Goal: Transaction & Acquisition: Purchase product/service

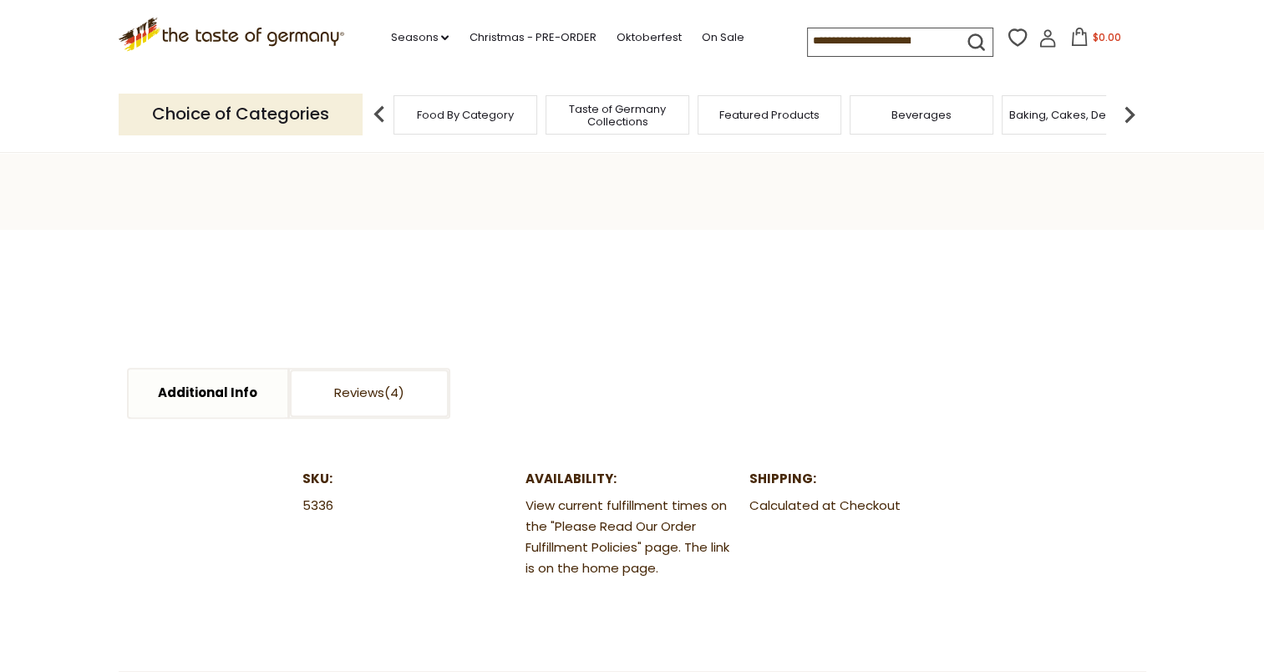
scroll to position [752, 0]
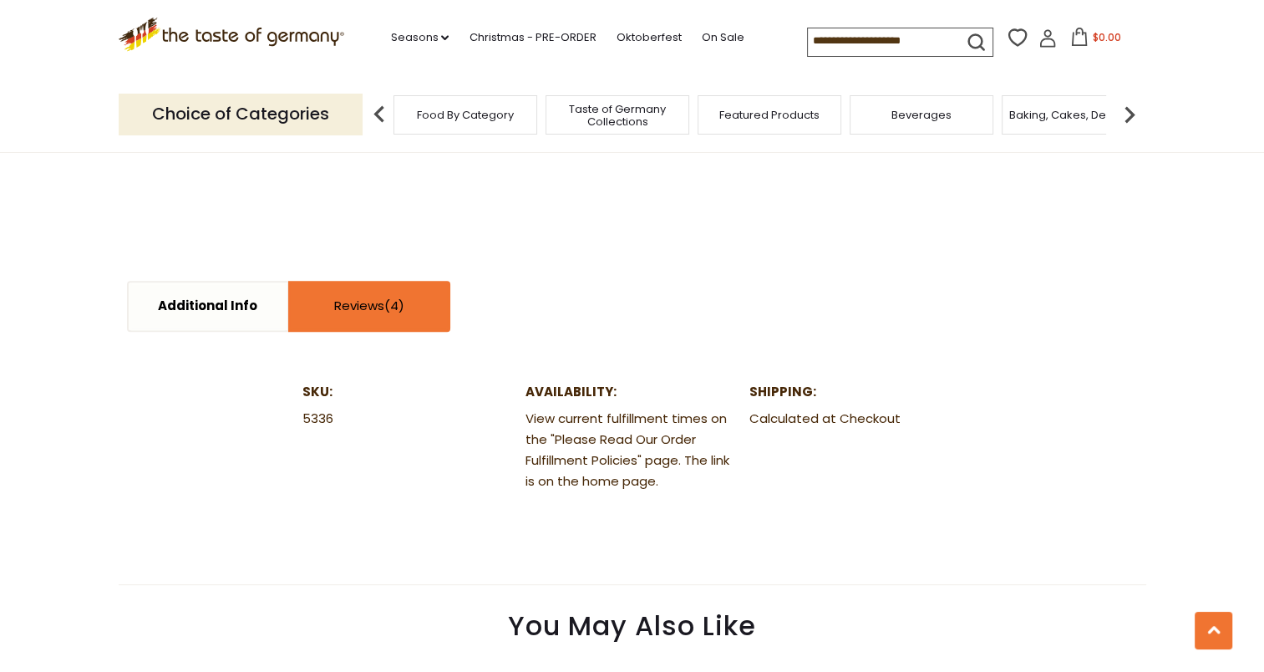
click at [390, 299] on span at bounding box center [394, 306] width 20 height 18
click at [352, 302] on link "Reviews" at bounding box center [369, 306] width 159 height 48
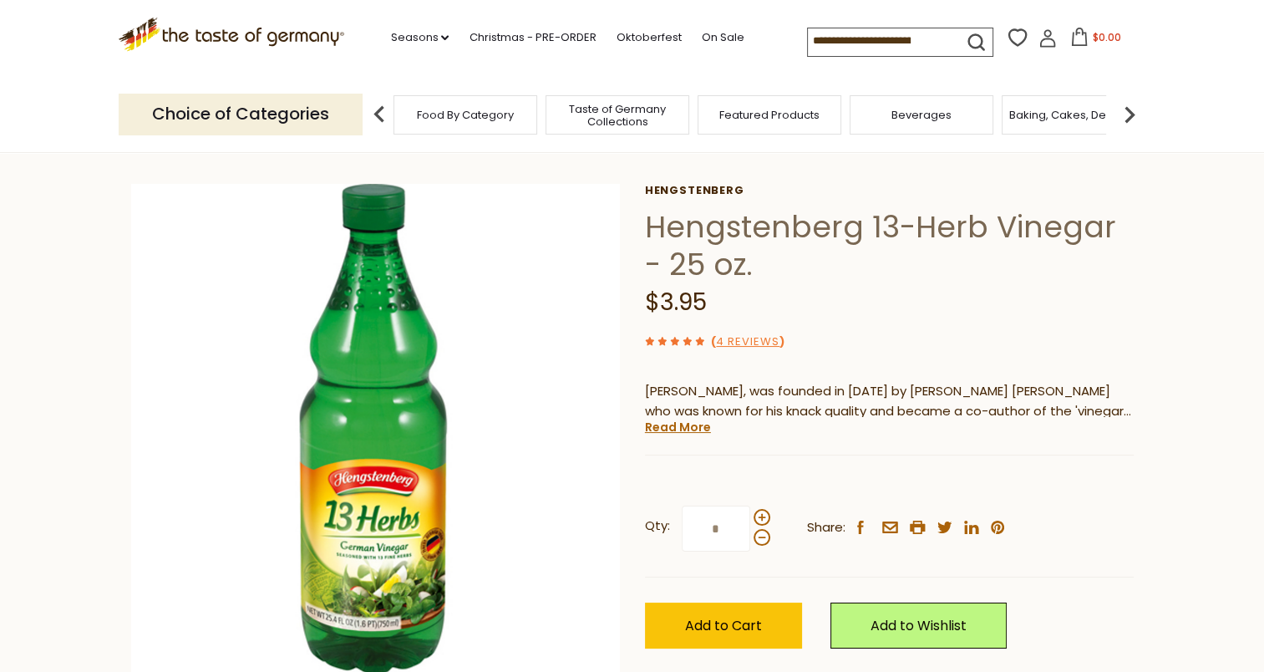
scroll to position [251, 0]
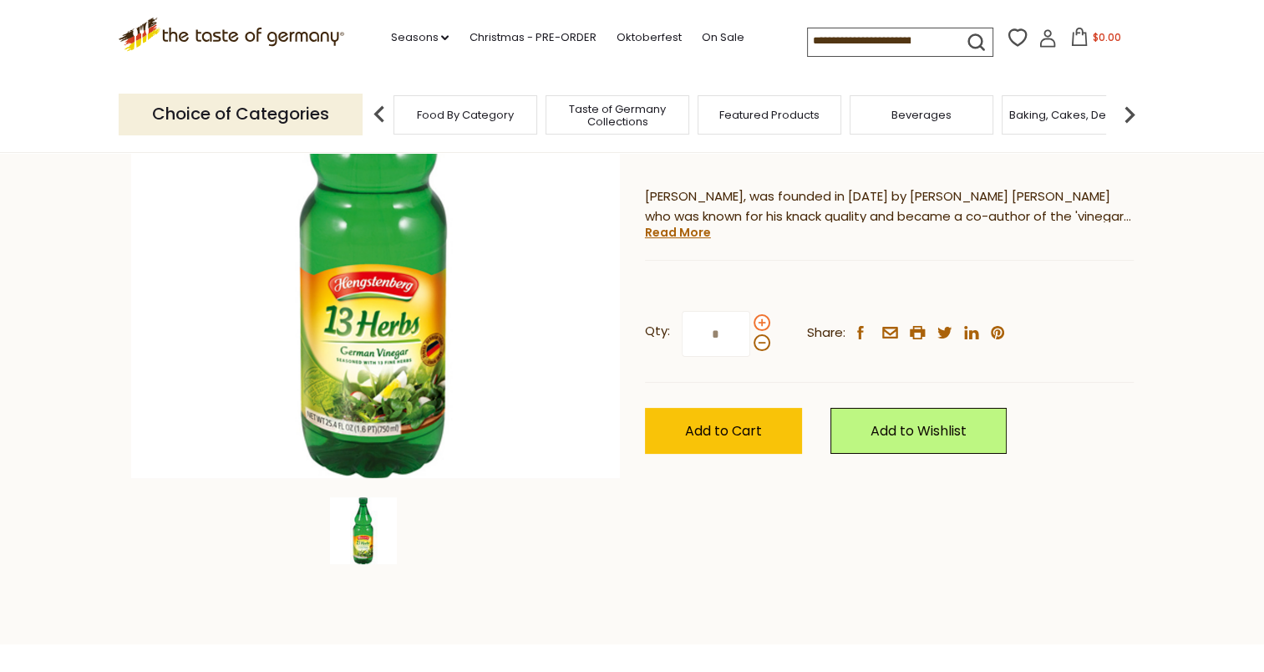
click at [764, 322] on span at bounding box center [761, 322] width 17 height 17
click at [750, 322] on input "*" at bounding box center [716, 334] width 68 height 46
click at [759, 322] on span at bounding box center [761, 322] width 17 height 17
click at [750, 322] on input "*" at bounding box center [716, 334] width 68 height 46
click at [758, 341] on span at bounding box center [761, 342] width 17 height 17
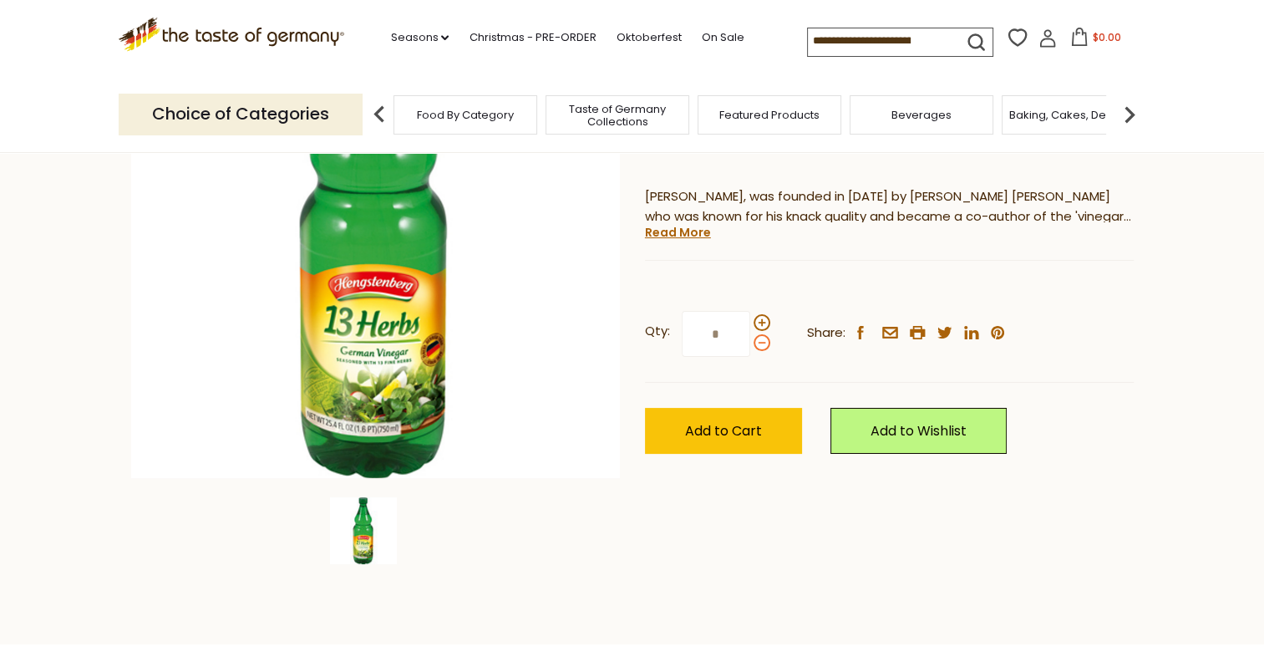
click at [750, 341] on input "*" at bounding box center [716, 334] width 68 height 46
click at [758, 341] on span at bounding box center [761, 342] width 17 height 17
click at [750, 341] on input "*" at bounding box center [716, 334] width 68 height 46
click at [758, 320] on span at bounding box center [761, 322] width 17 height 17
click at [750, 320] on input "*" at bounding box center [716, 334] width 68 height 46
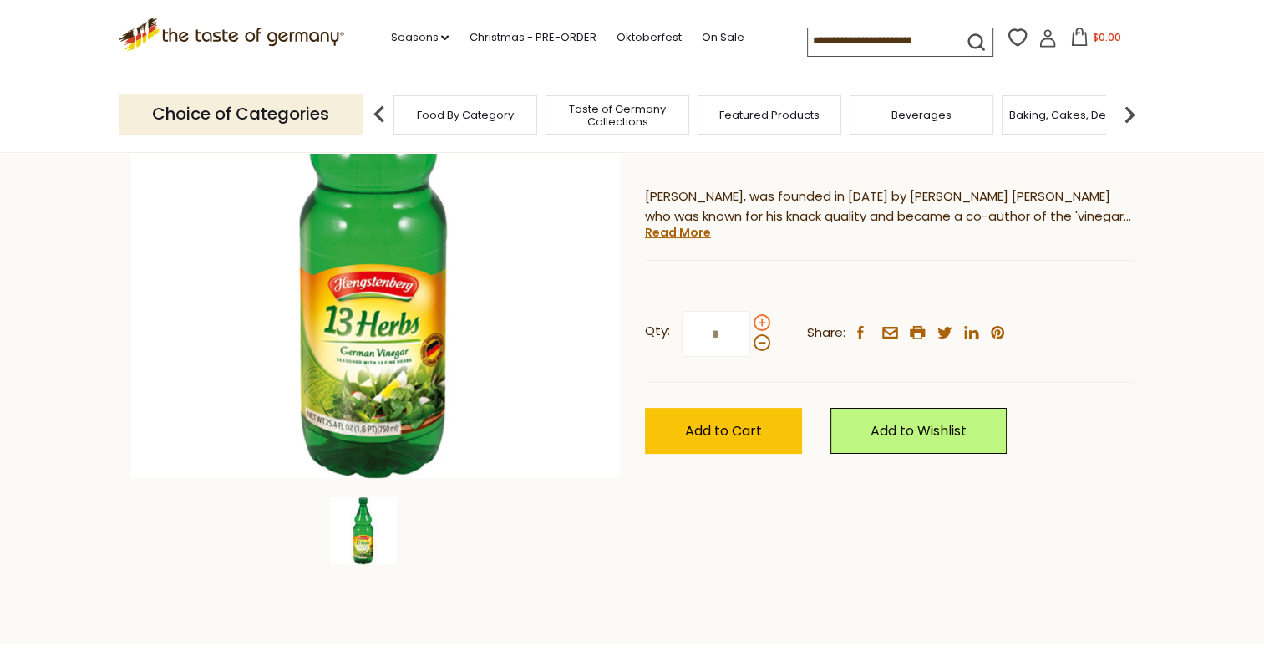
type input "*"
click at [715, 434] on span "Add to Cart" at bounding box center [723, 430] width 77 height 19
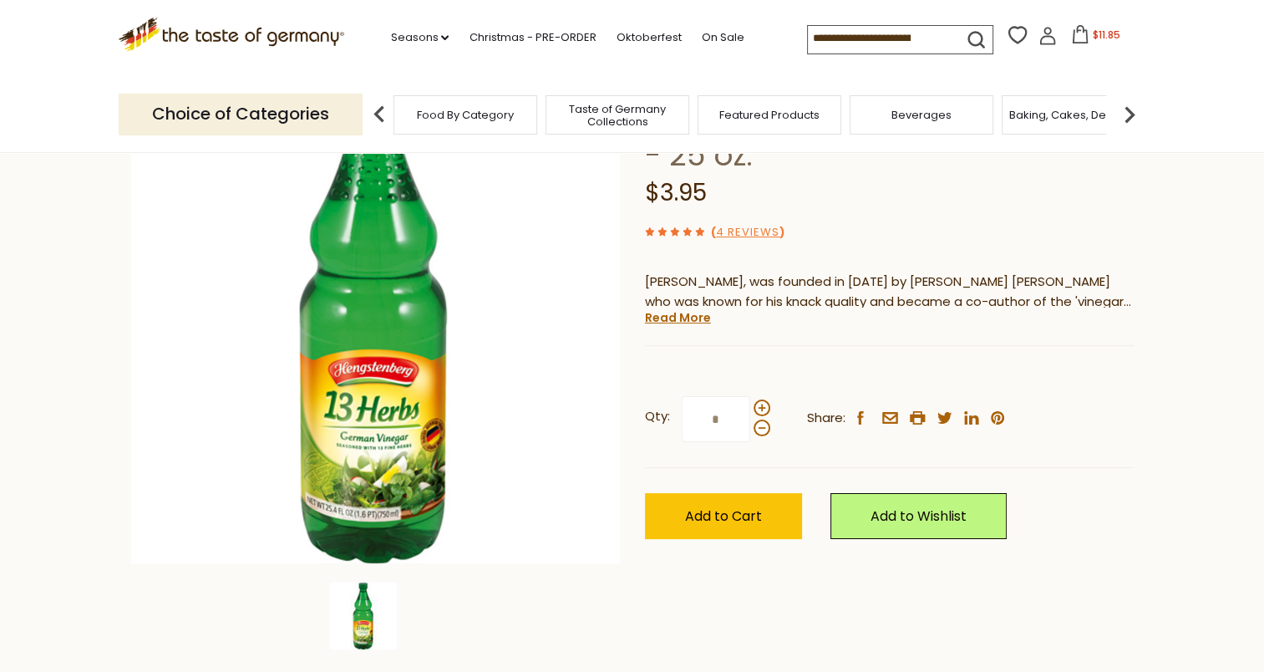
scroll to position [0, 0]
